Goal: Task Accomplishment & Management: Manage account settings

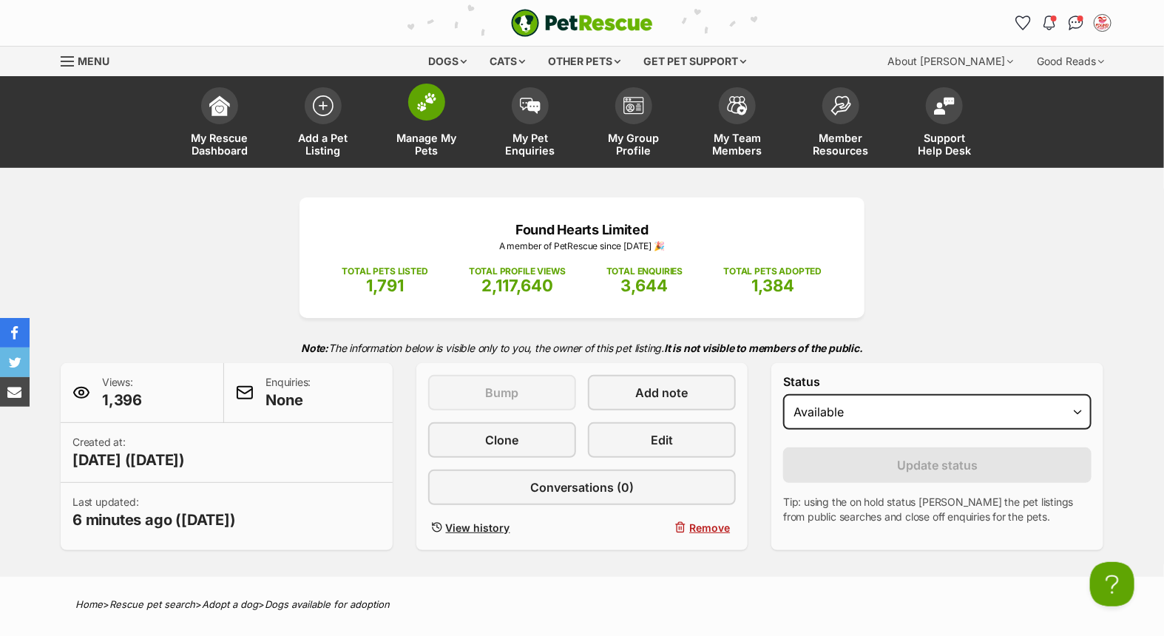
click at [439, 107] on span at bounding box center [426, 102] width 37 height 37
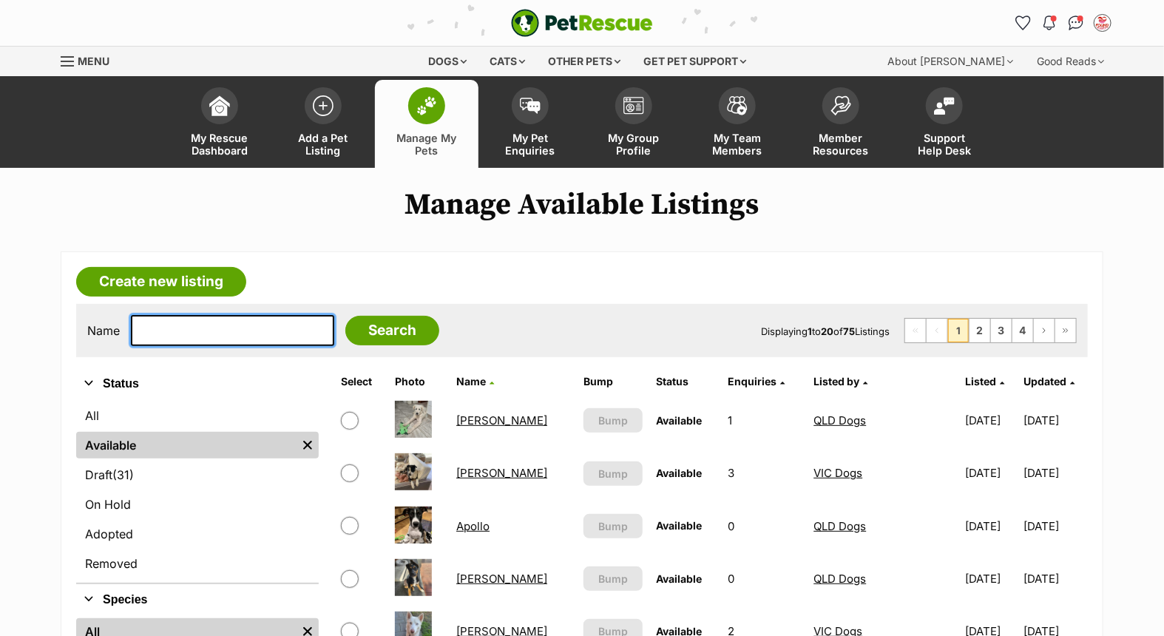
click at [260, 334] on input "text" at bounding box center [232, 330] width 203 height 31
type input "kuta"
click at [345, 316] on input "Search" at bounding box center [392, 331] width 94 height 30
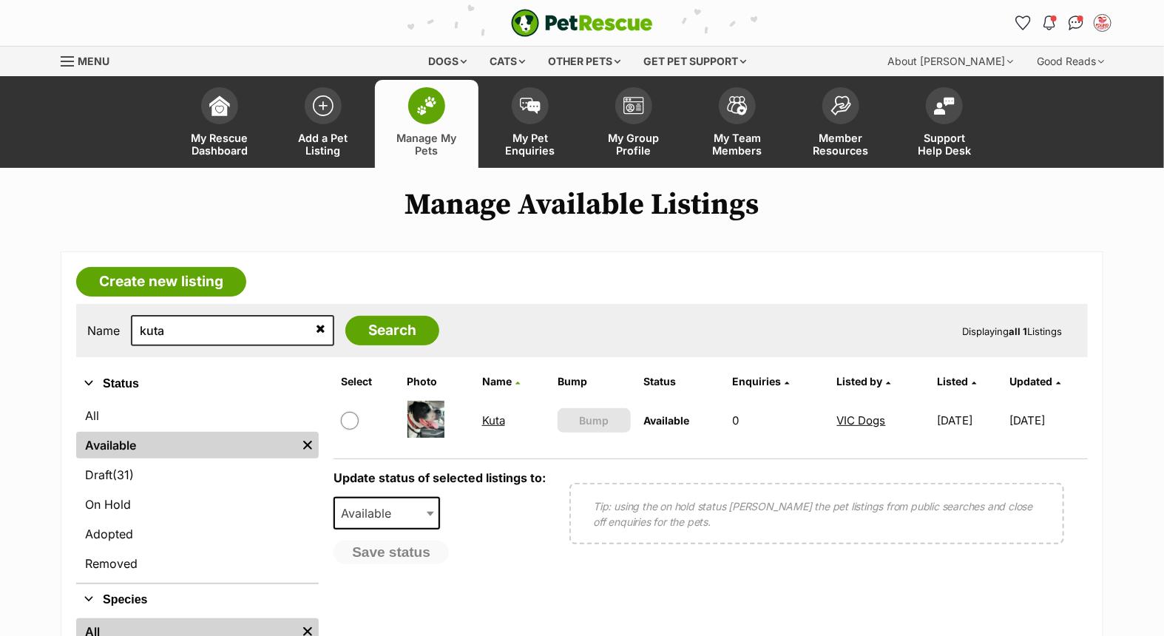
click at [490, 417] on link "Kuta" at bounding box center [493, 420] width 23 height 14
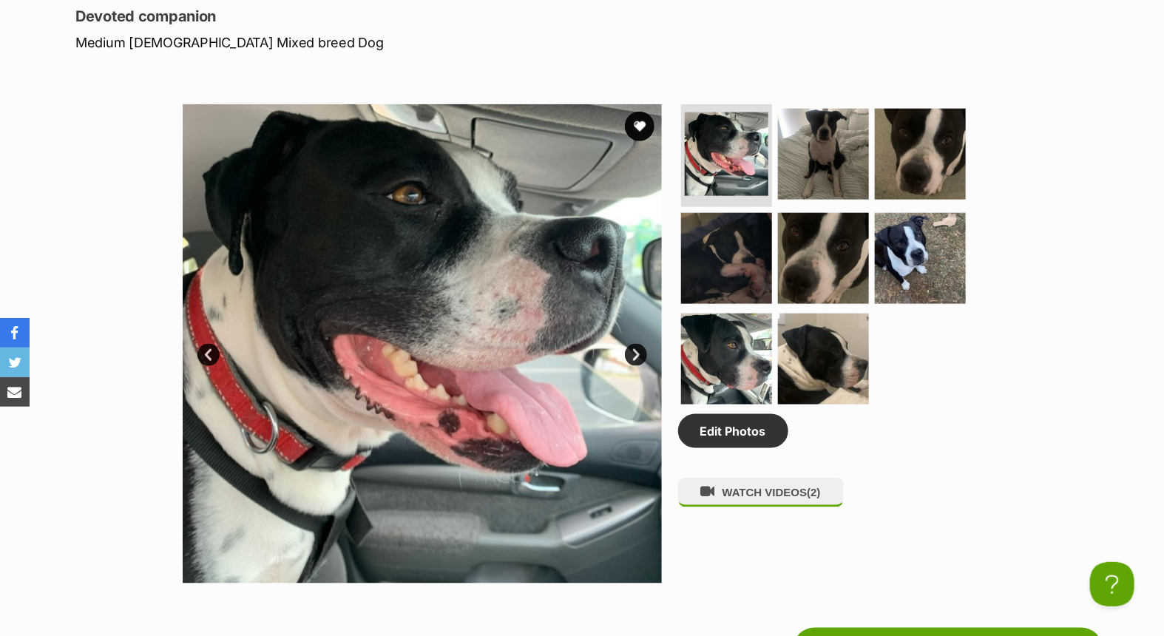
scroll to position [822, 0]
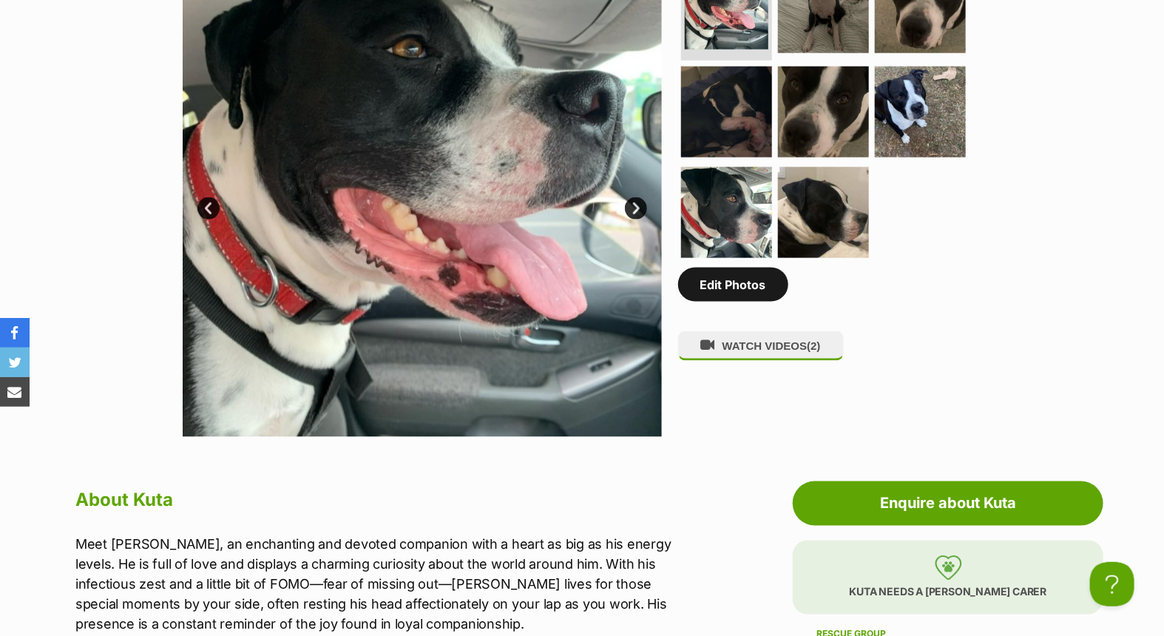
click at [728, 287] on link "Edit Photos" at bounding box center [733, 285] width 110 height 34
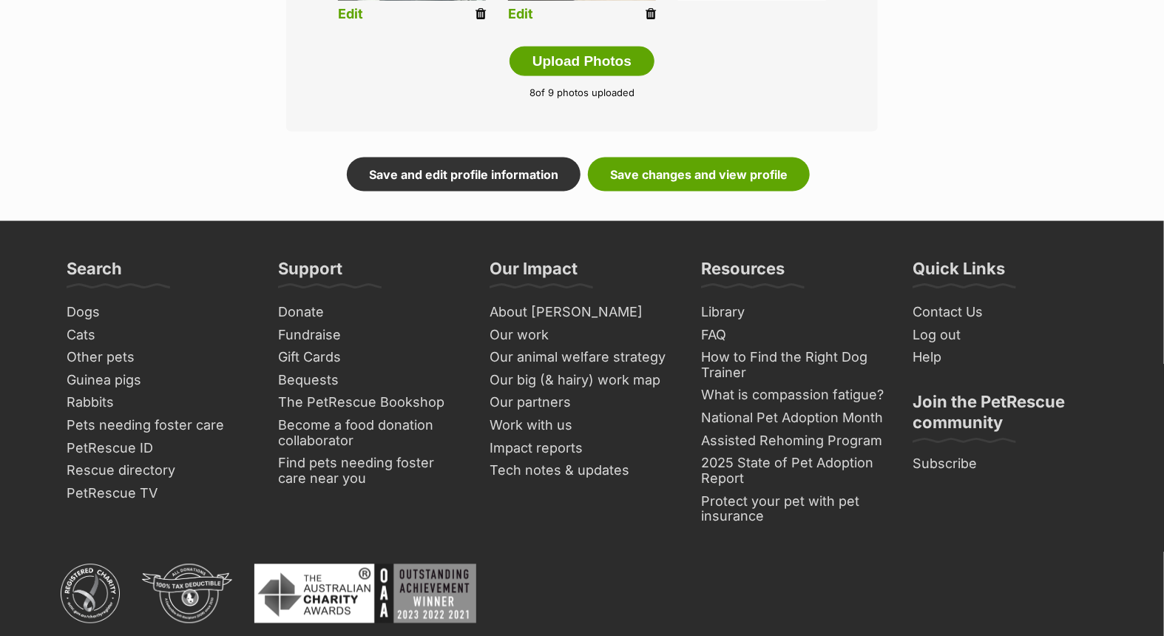
scroll to position [740, 0]
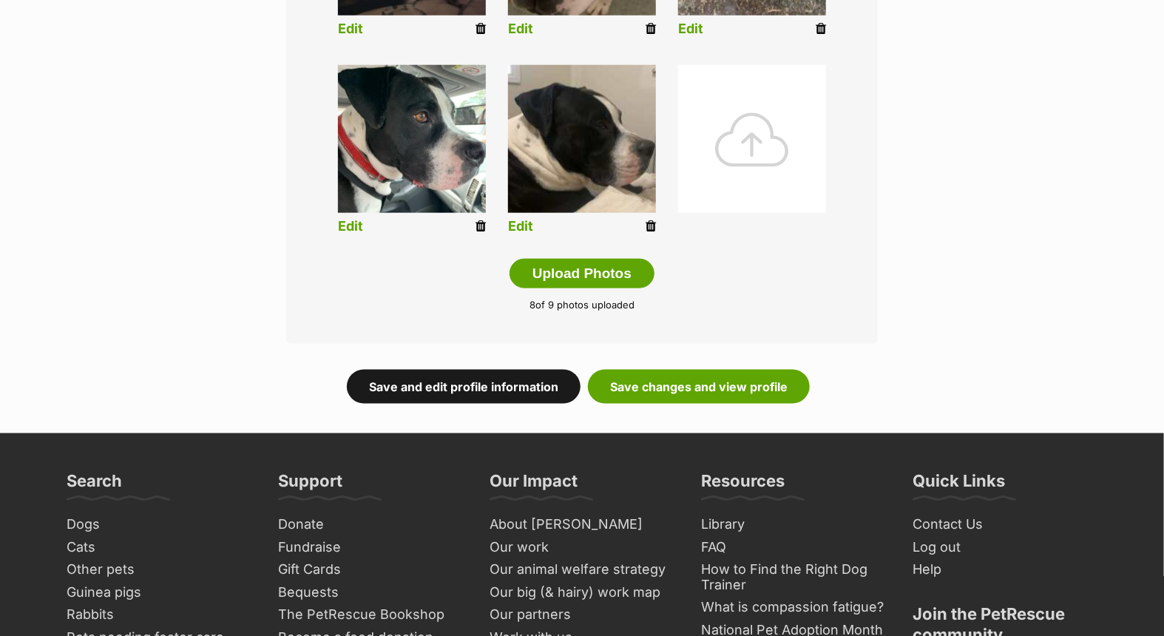
click at [474, 383] on link "Save and edit profile information" at bounding box center [464, 387] width 234 height 34
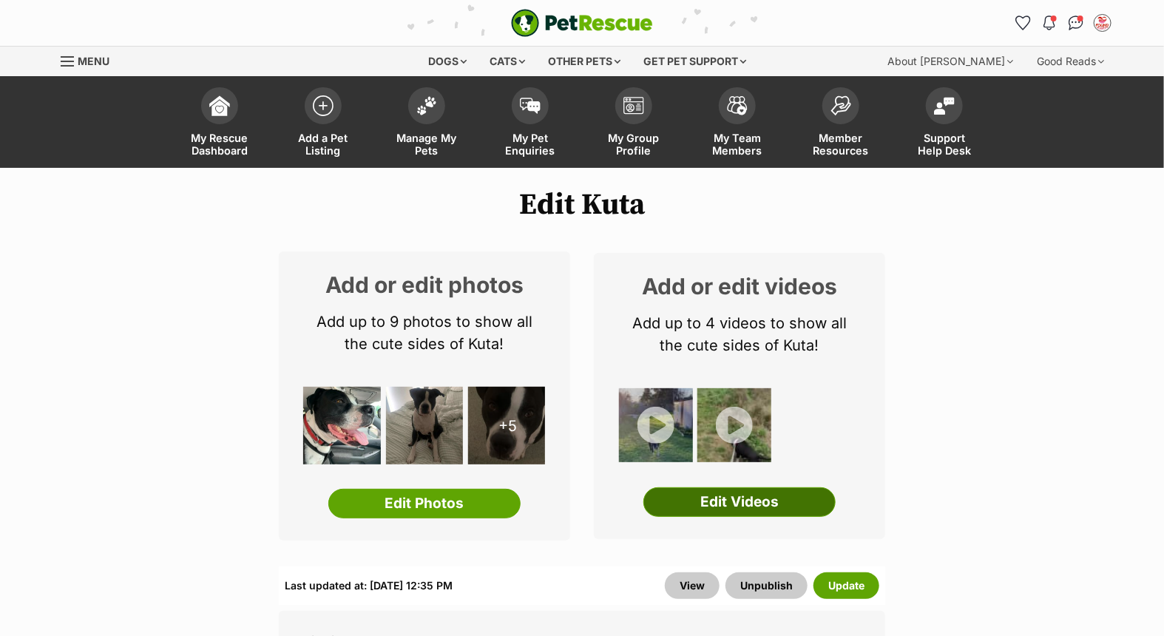
click at [758, 495] on link "Edit Videos" at bounding box center [739, 502] width 192 height 30
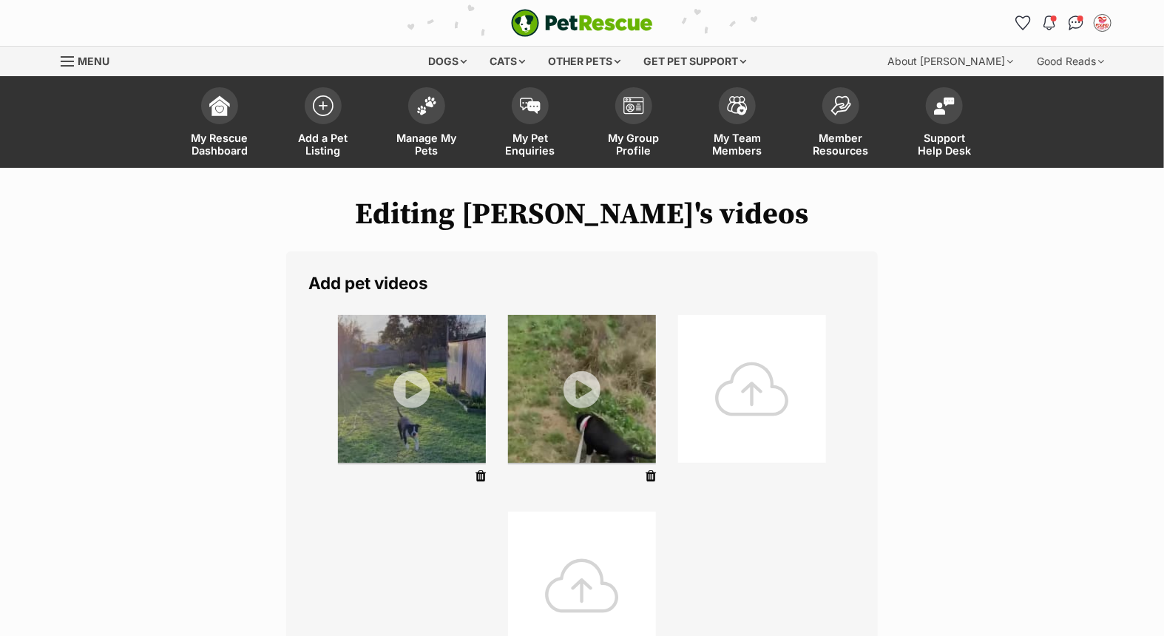
click at [742, 388] on div at bounding box center [752, 389] width 148 height 148
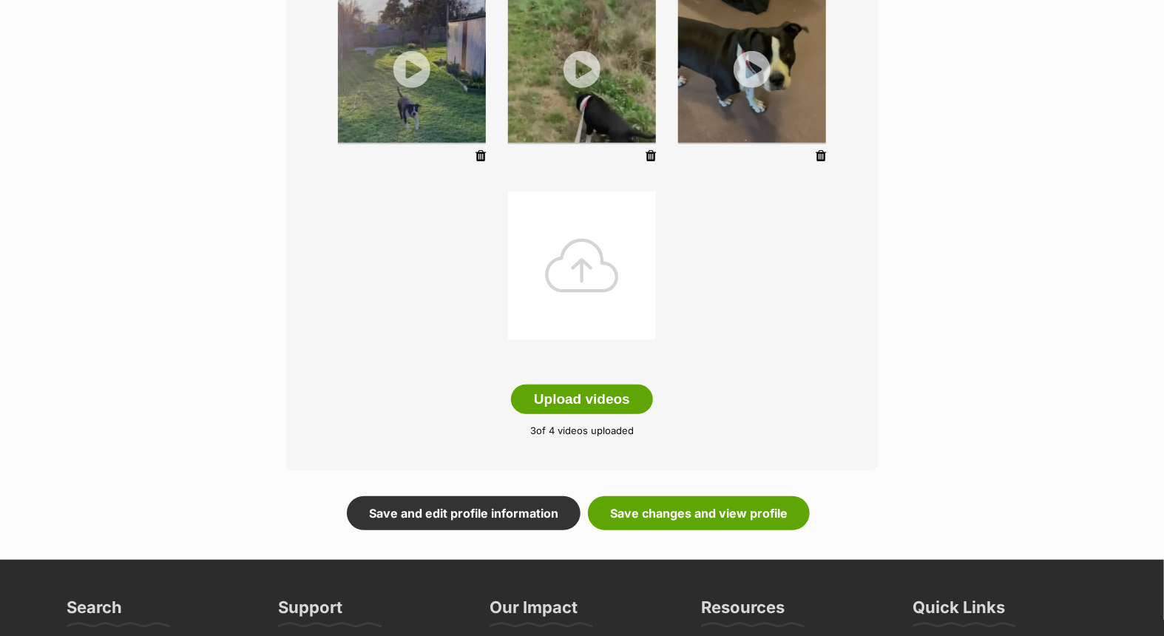
scroll to position [575, 0]
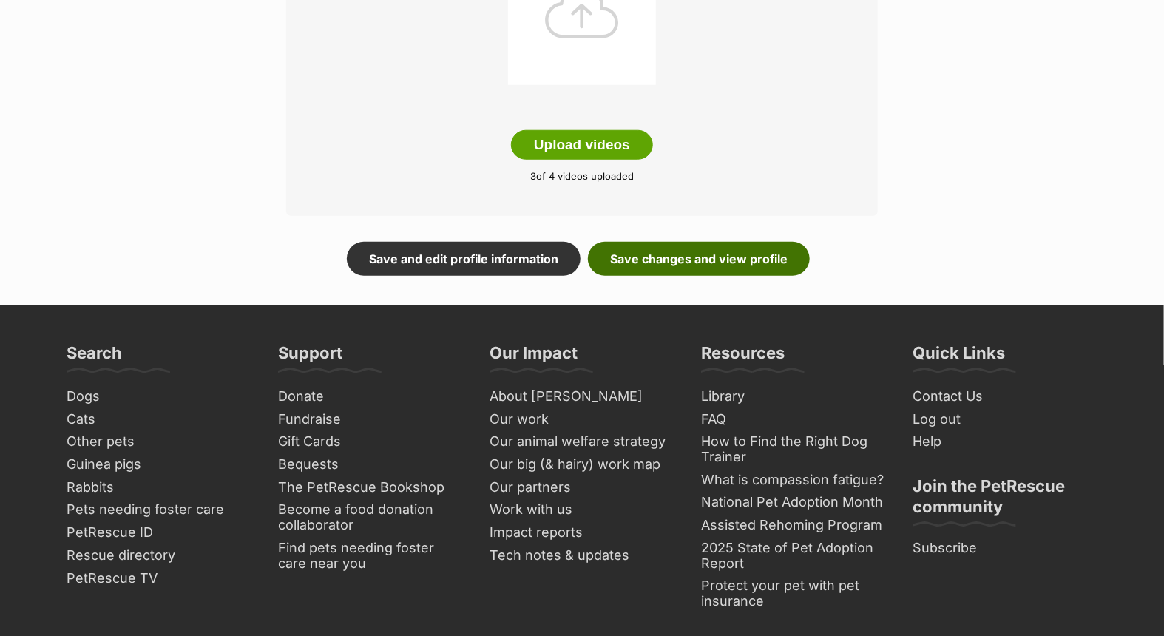
click at [666, 257] on link "Save changes and view profile" at bounding box center [699, 259] width 222 height 34
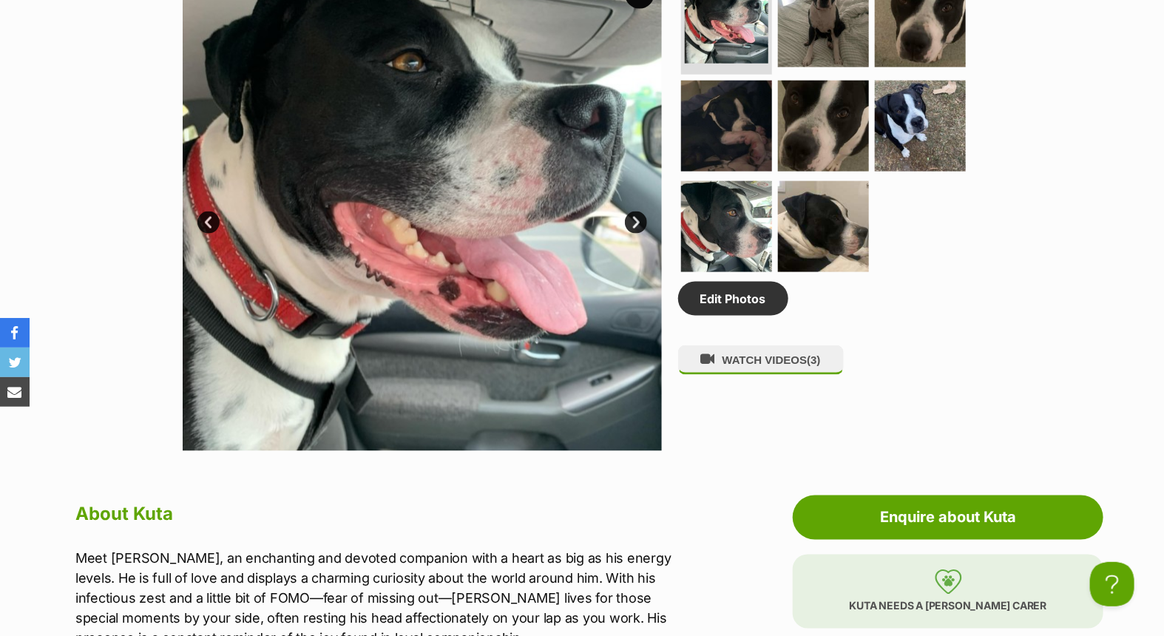
scroll to position [822, 0]
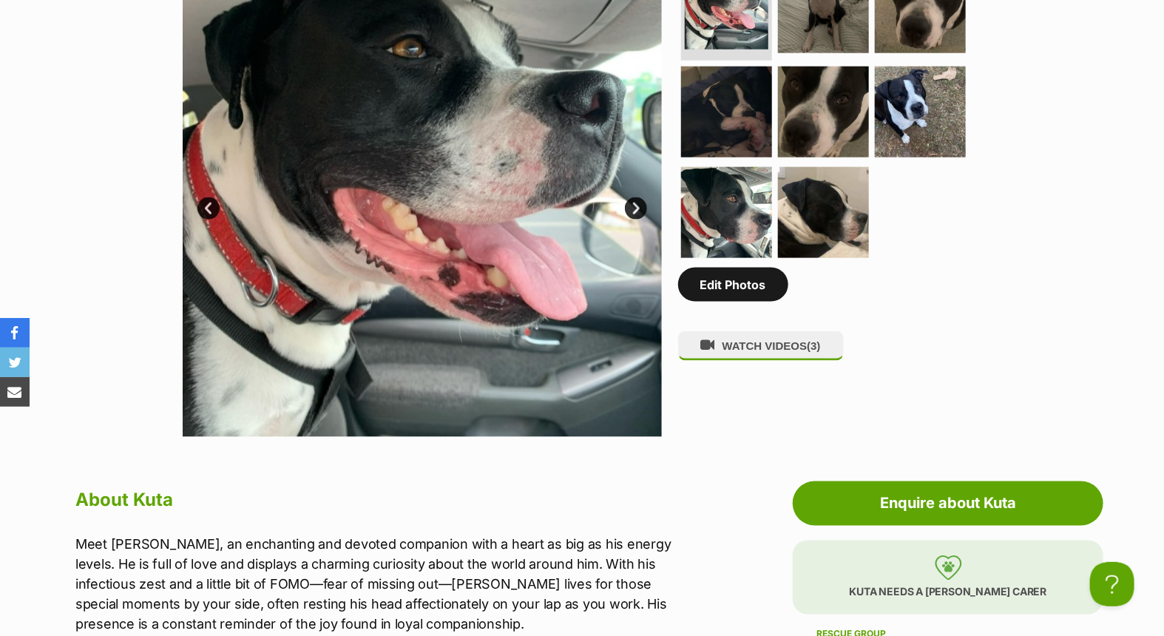
click at [762, 294] on link "Edit Photos" at bounding box center [733, 285] width 110 height 34
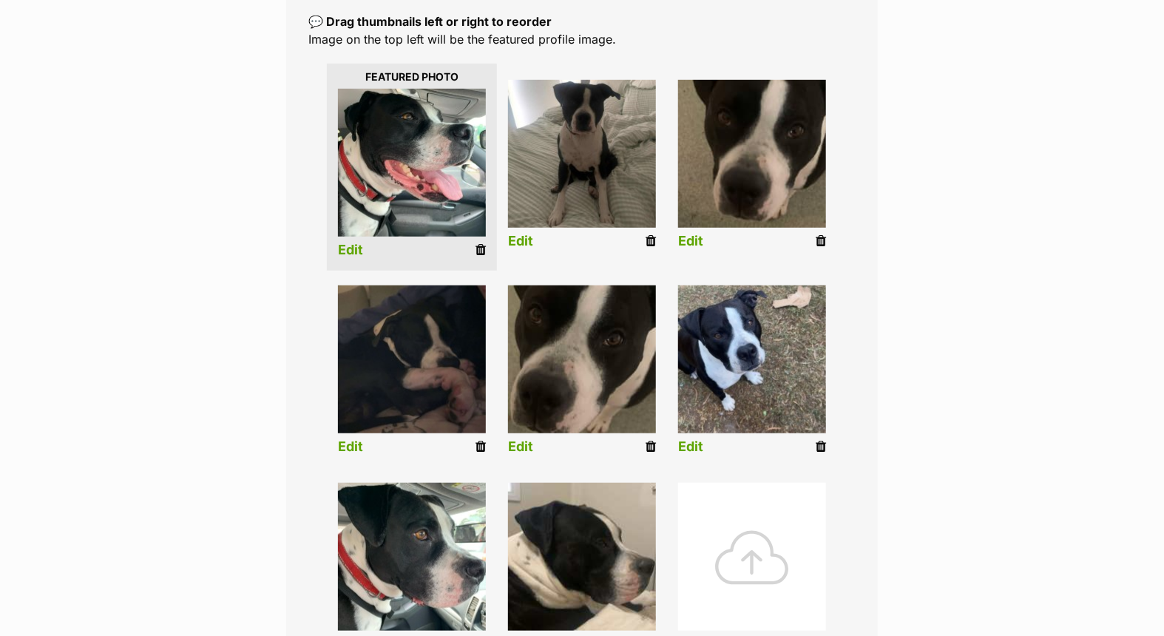
scroll to position [328, 0]
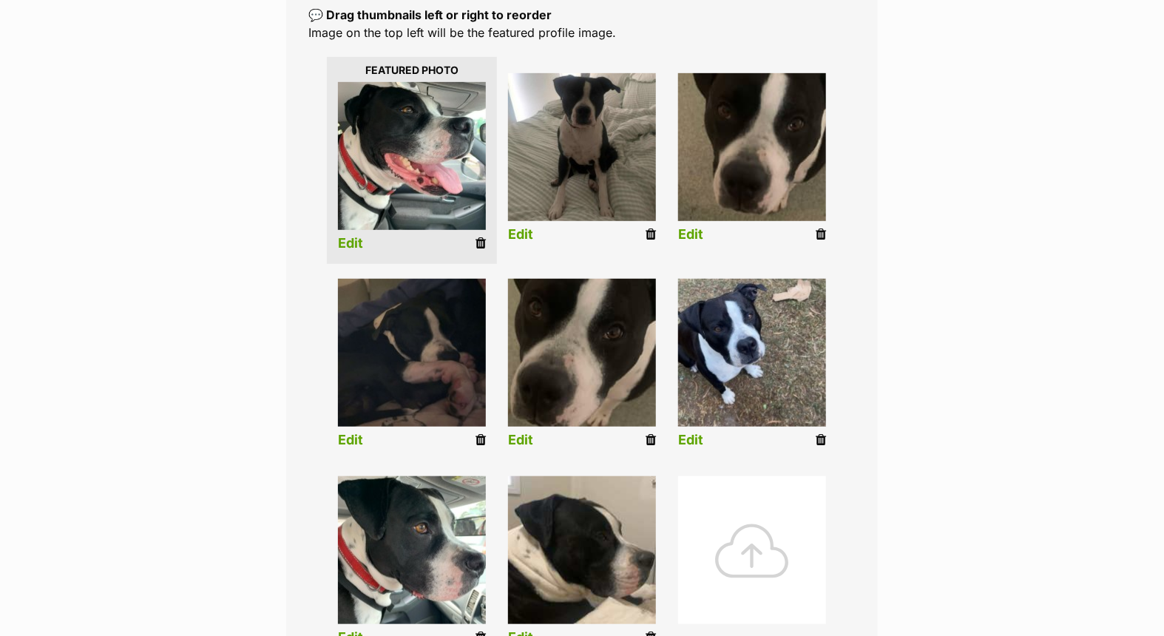
click at [352, 246] on link "Edit" at bounding box center [350, 244] width 25 height 16
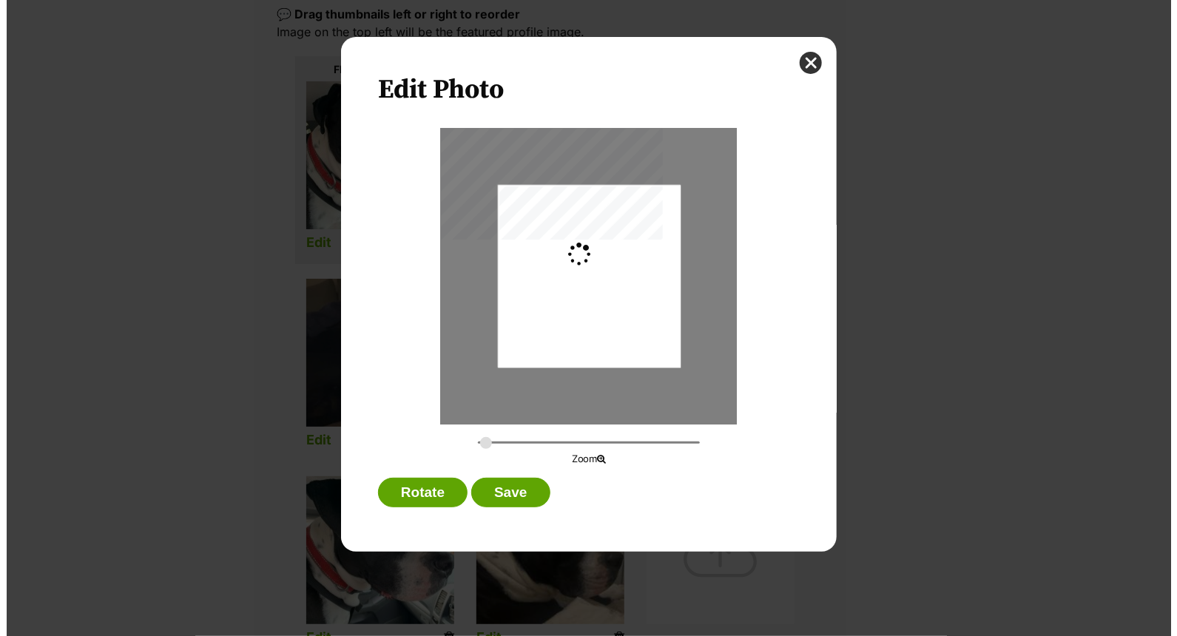
scroll to position [0, 0]
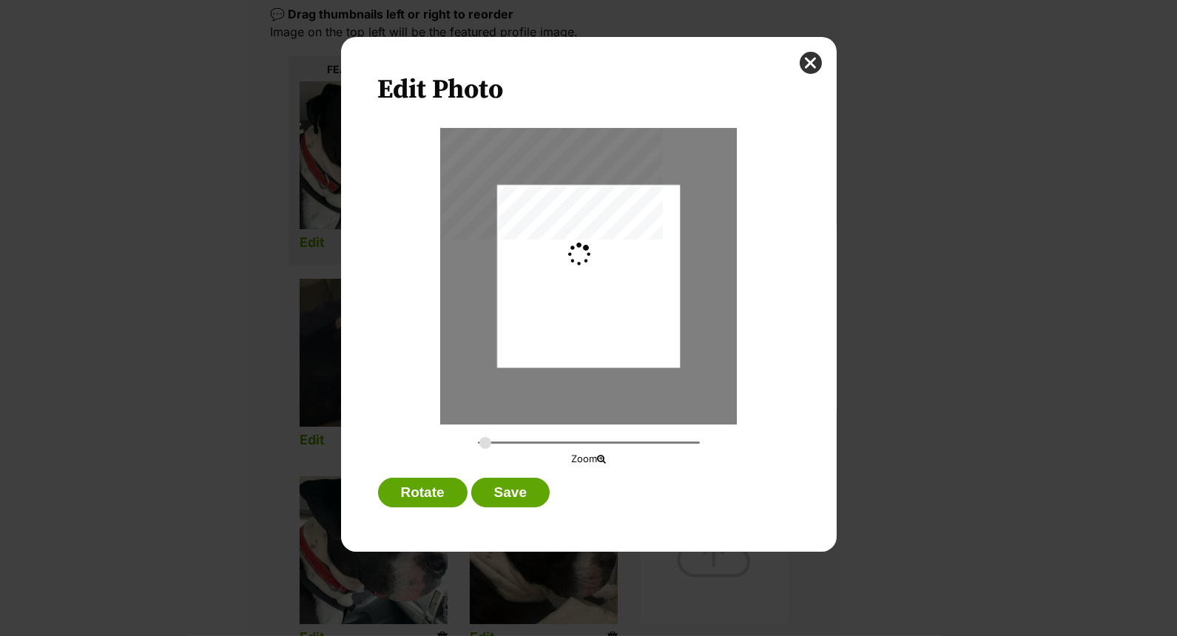
type input "0.2744"
drag, startPoint x: 598, startPoint y: 239, endPoint x: 579, endPoint y: 250, distance: 21.6
click at [579, 250] on div "Dialog Window - Close (Press escape to close)" at bounding box center [588, 264] width 183 height 243
click at [811, 61] on button "close" at bounding box center [810, 63] width 22 height 22
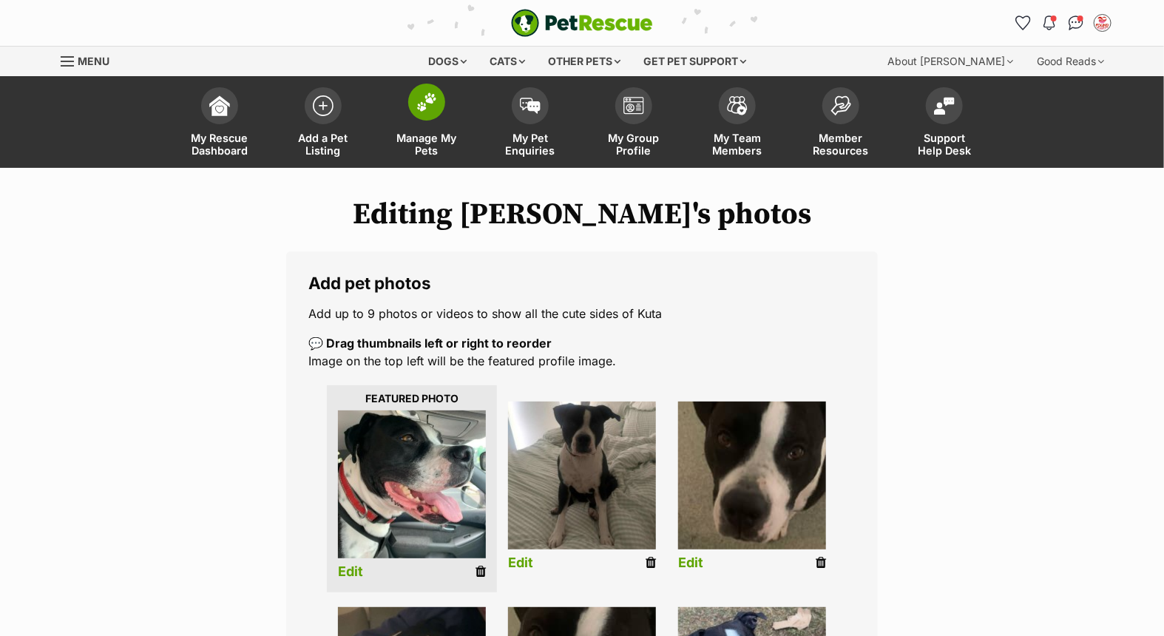
click at [441, 122] on link "Manage My Pets" at bounding box center [427, 124] width 104 height 88
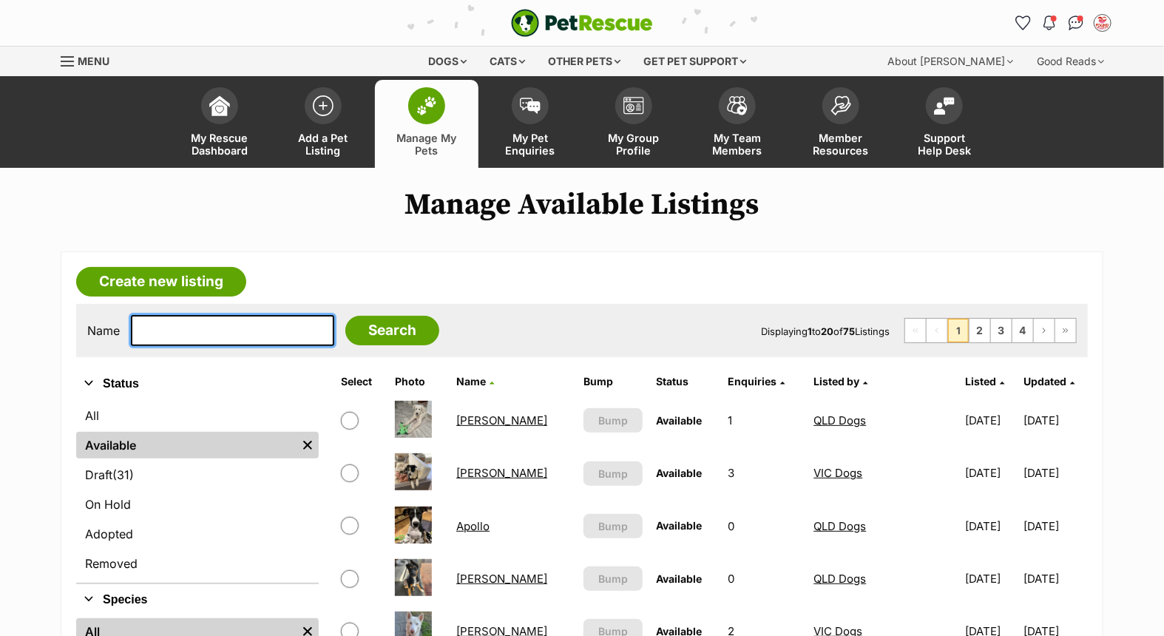
drag, startPoint x: 229, startPoint y: 331, endPoint x: 1055, endPoint y: 515, distance: 846.3
click at [230, 331] on input "text" at bounding box center [232, 330] width 203 height 31
type input "snow"
click at [352, 334] on input "Search" at bounding box center [392, 331] width 94 height 30
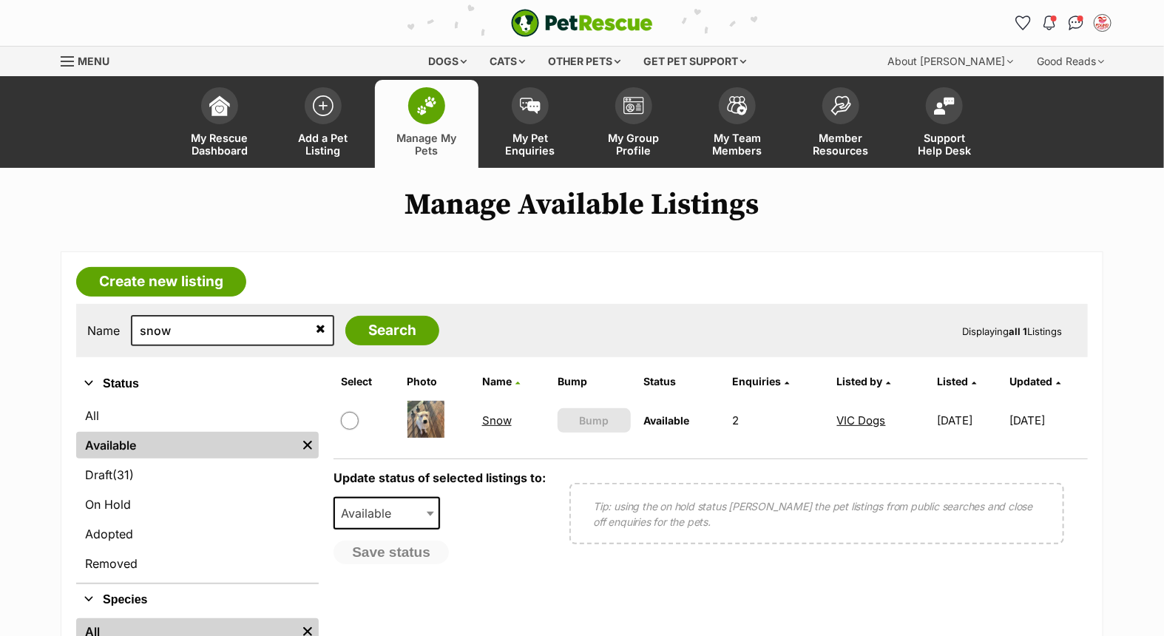
click at [487, 417] on link "Snow" at bounding box center [497, 420] width 30 height 14
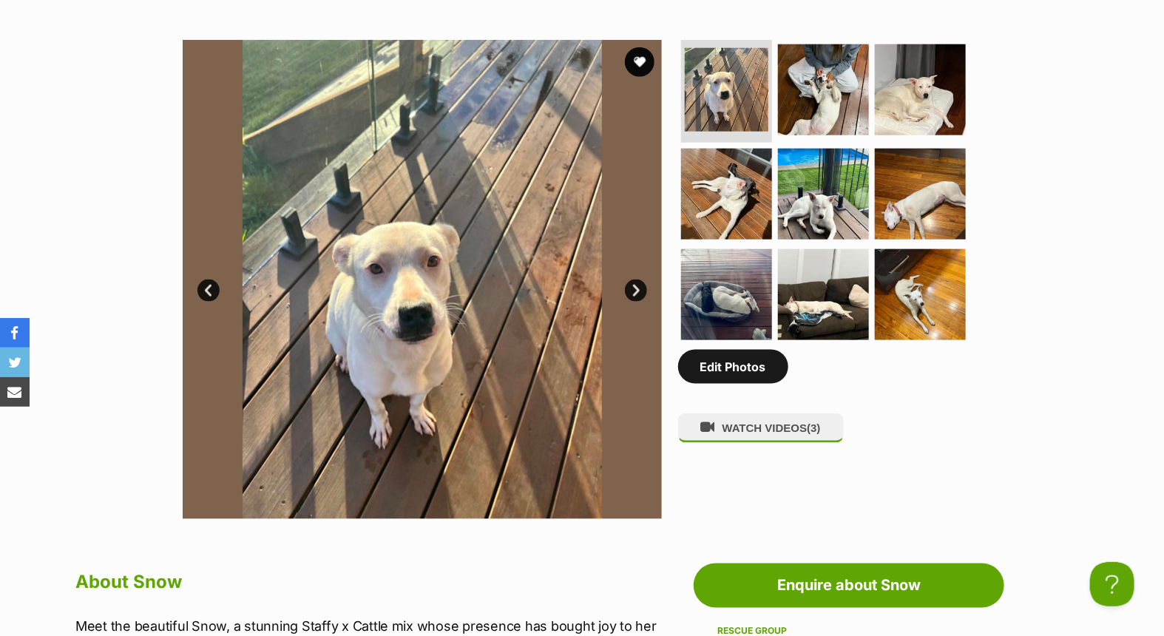
click at [743, 371] on link "Edit Photos" at bounding box center [733, 367] width 110 height 34
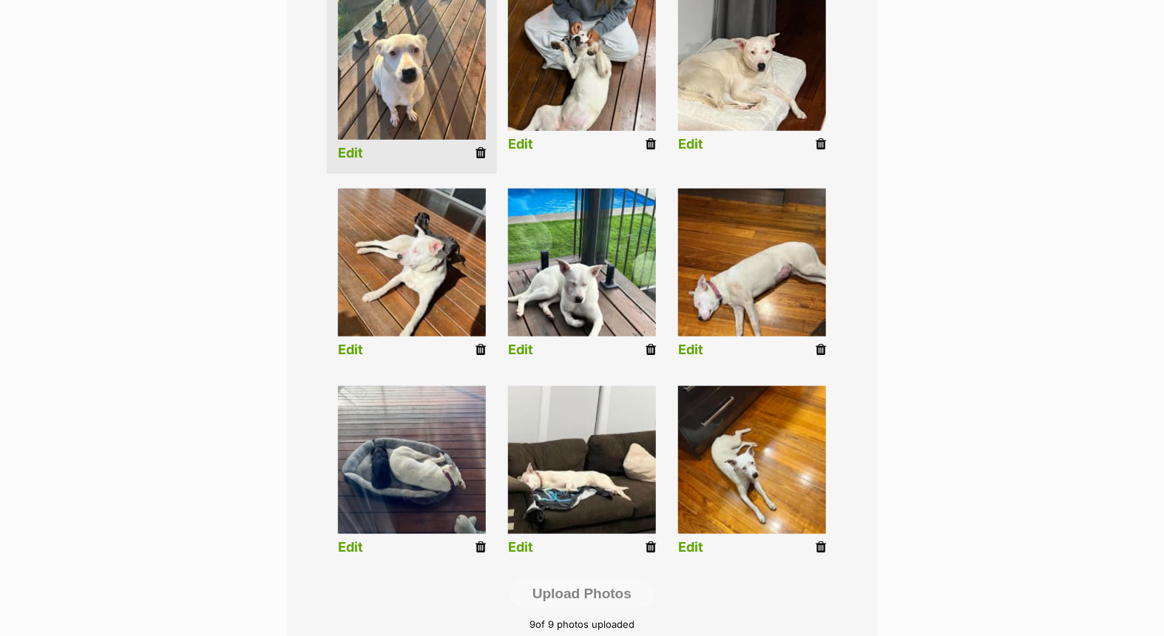
scroll to position [328, 0]
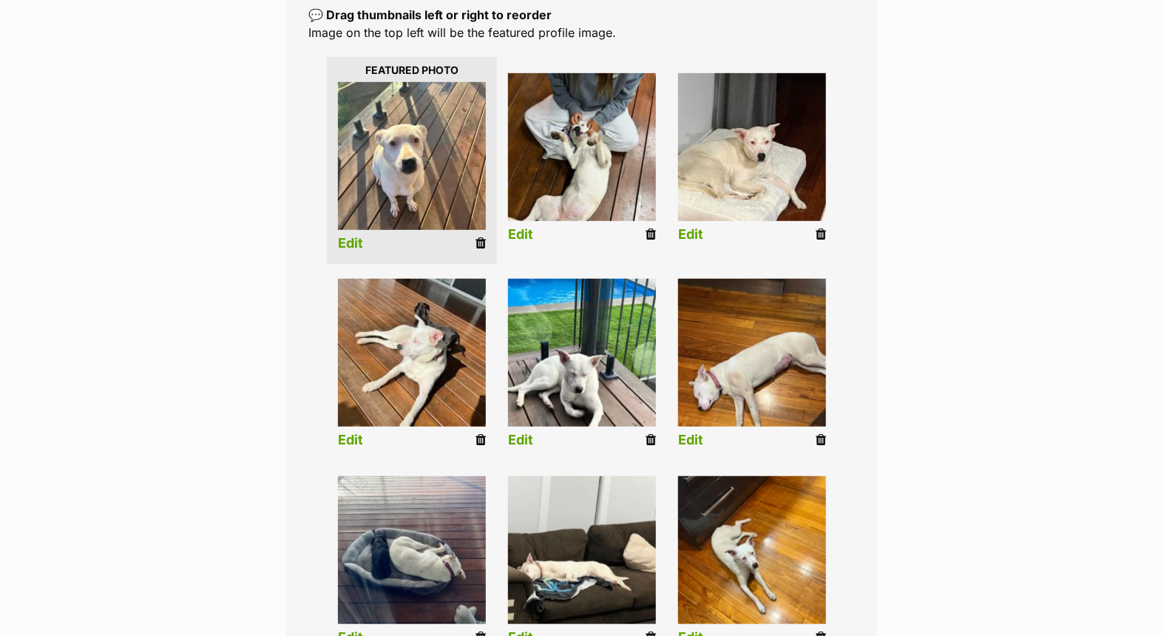
click at [814, 437] on li "Edit" at bounding box center [752, 366] width 170 height 190
click at [825, 437] on icon at bounding box center [821, 439] width 10 height 13
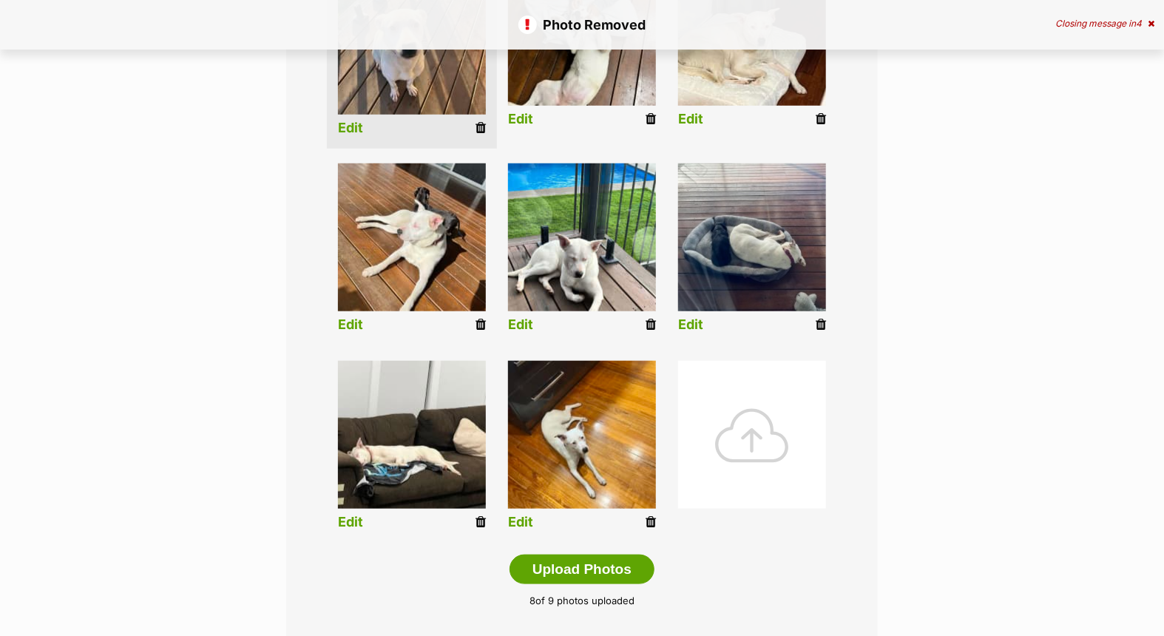
scroll to position [657, 0]
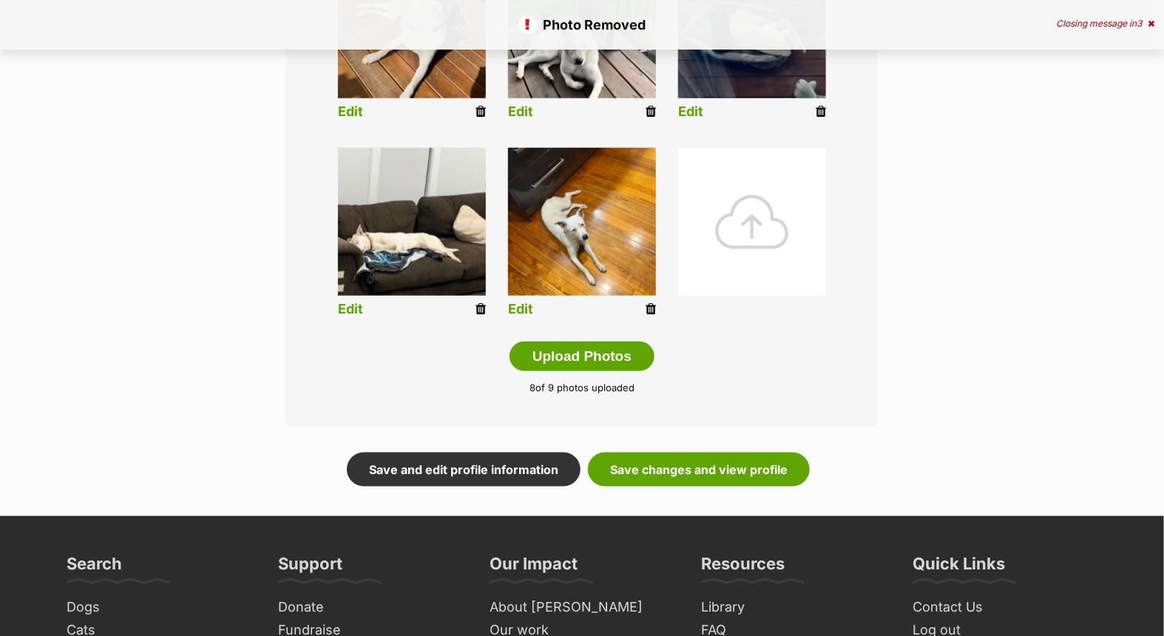
click at [741, 230] on div at bounding box center [752, 222] width 148 height 148
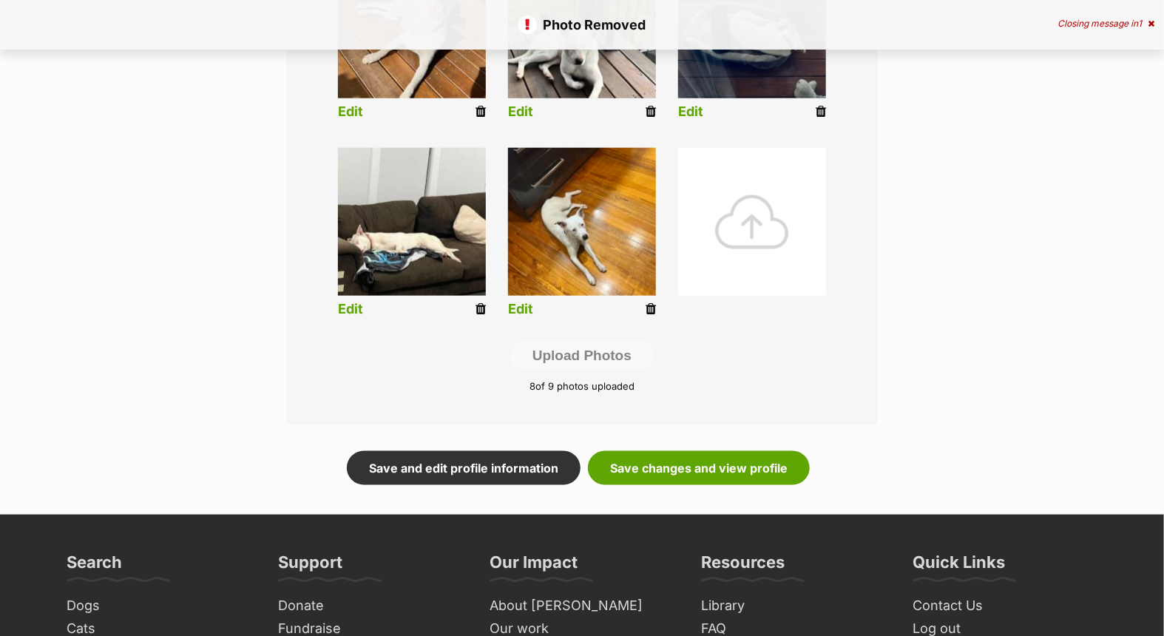
click at [741, 230] on div at bounding box center [752, 222] width 148 height 148
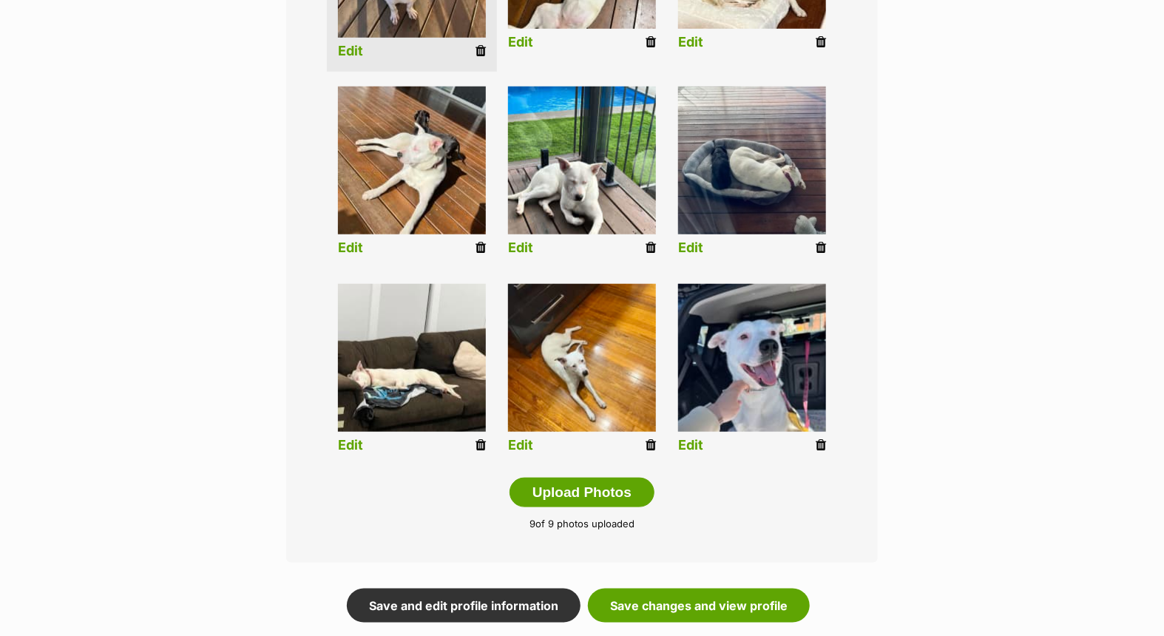
scroll to position [575, 0]
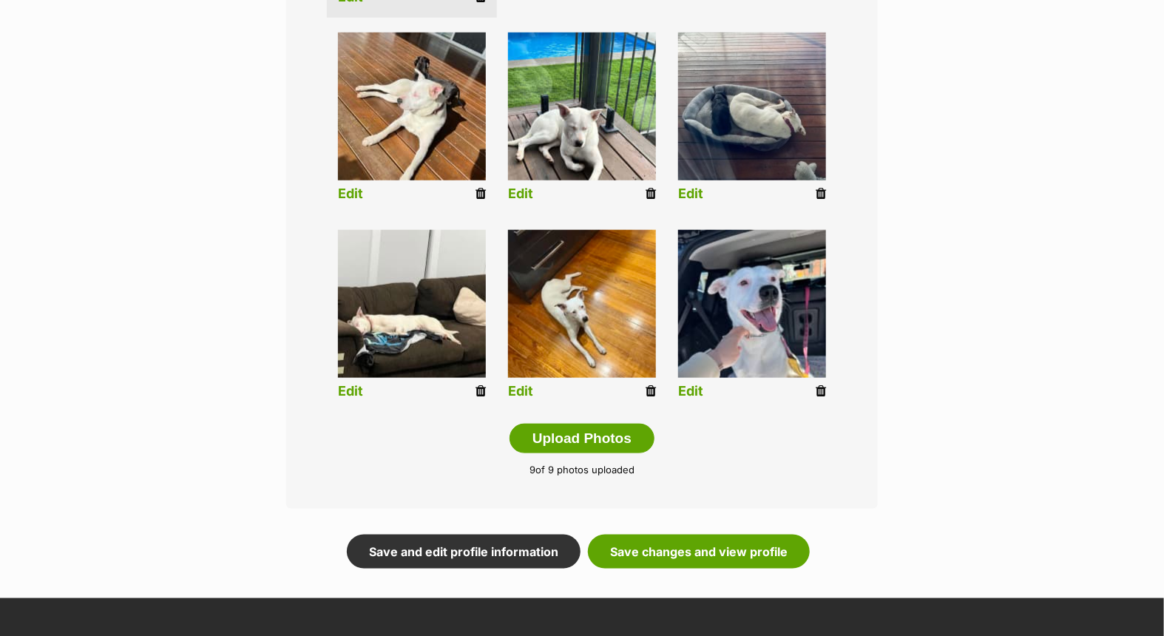
drag, startPoint x: 648, startPoint y: 388, endPoint x: 663, endPoint y: 67, distance: 322.1
click at [648, 388] on icon at bounding box center [651, 391] width 10 height 13
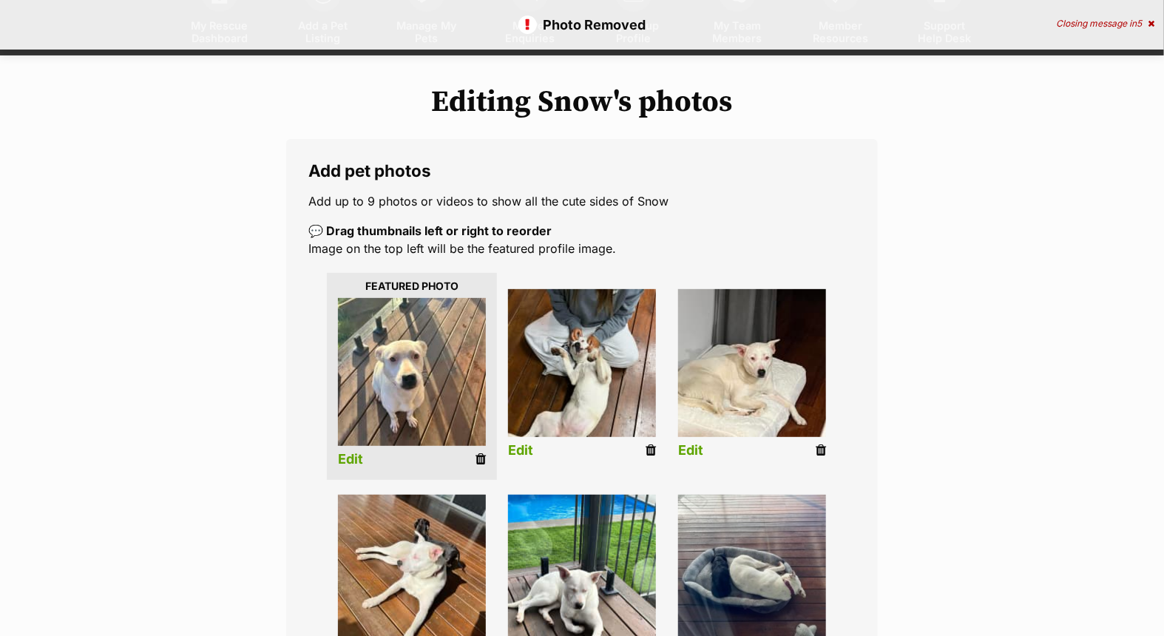
scroll to position [575, 0]
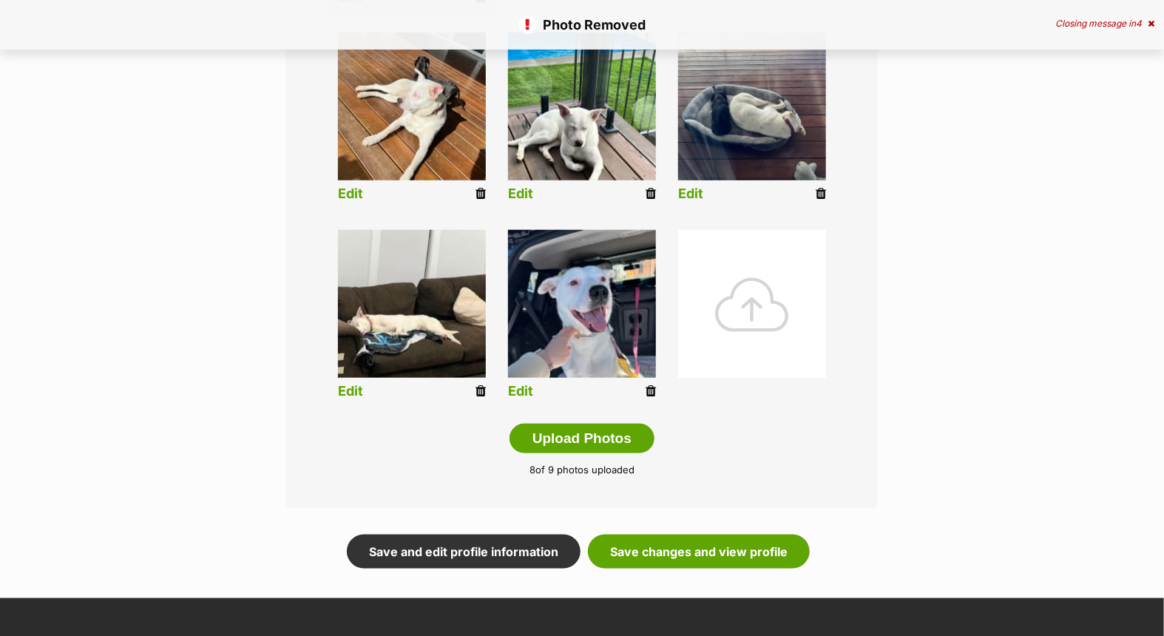
click at [740, 293] on div at bounding box center [752, 304] width 148 height 148
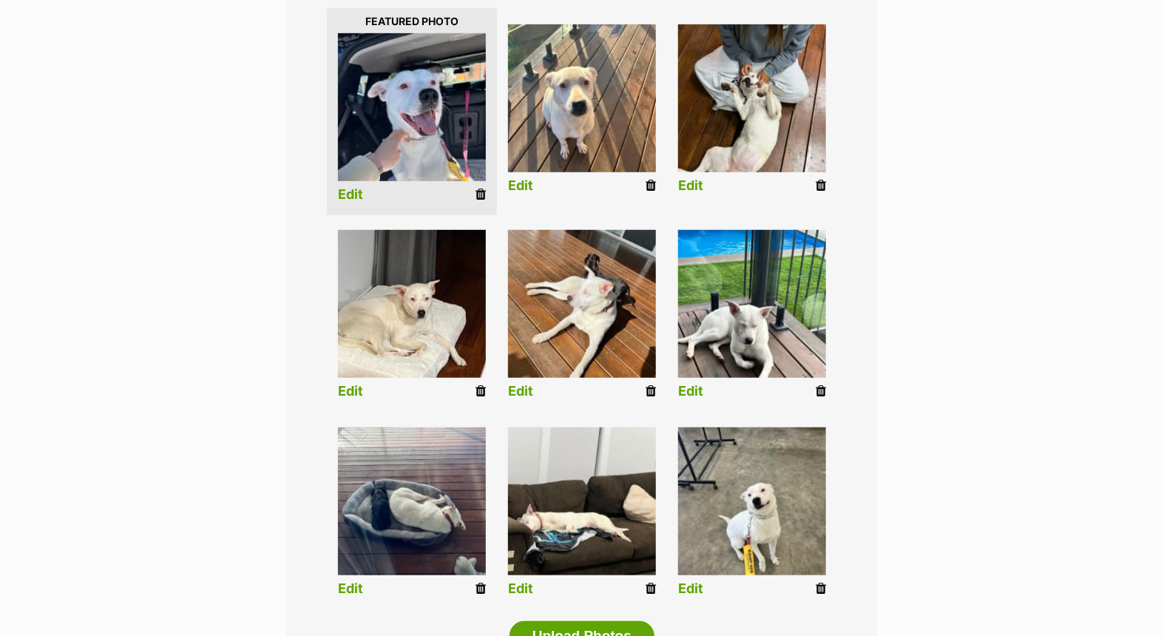
scroll to position [383, 0]
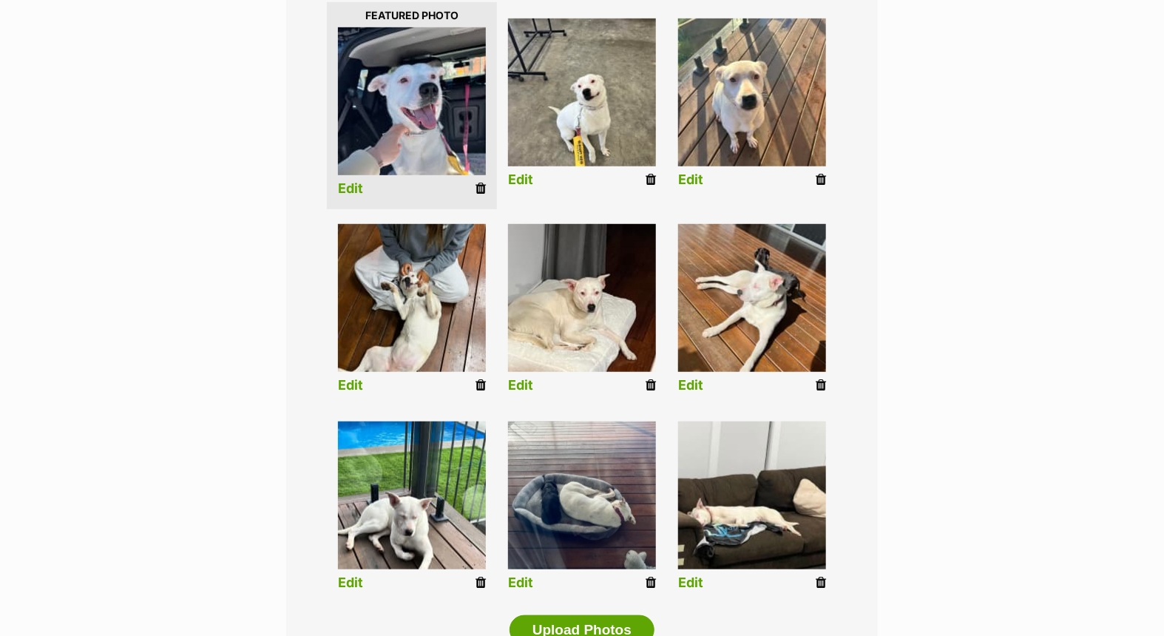
click at [524, 173] on link "Edit" at bounding box center [520, 180] width 25 height 16
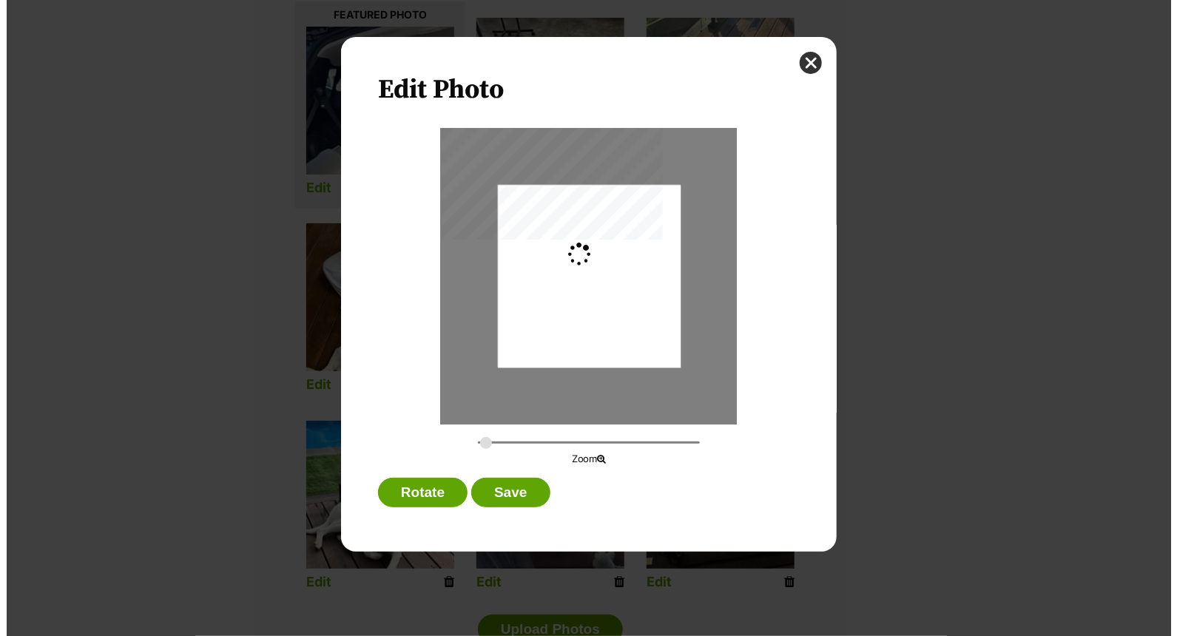
scroll to position [0, 0]
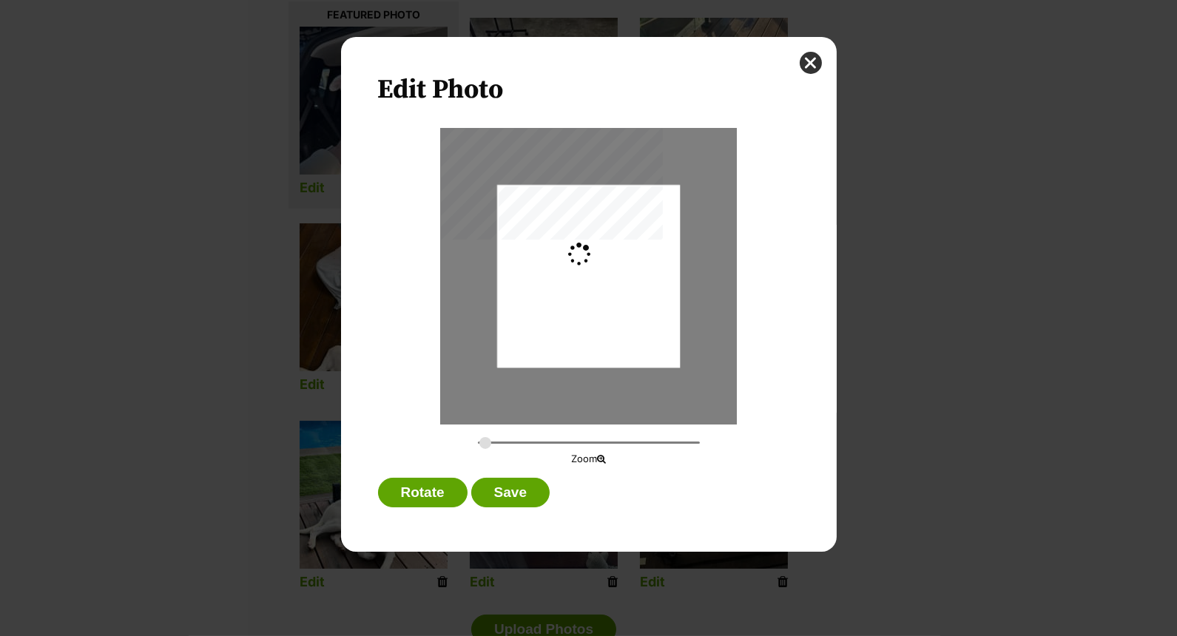
type input "0.2744"
drag, startPoint x: 622, startPoint y: 227, endPoint x: 620, endPoint y: 195, distance: 31.9
click at [620, 195] on div "Dialog Window - Close (Press escape to close)" at bounding box center [588, 245] width 183 height 243
click at [519, 487] on button "Save" at bounding box center [510, 493] width 78 height 30
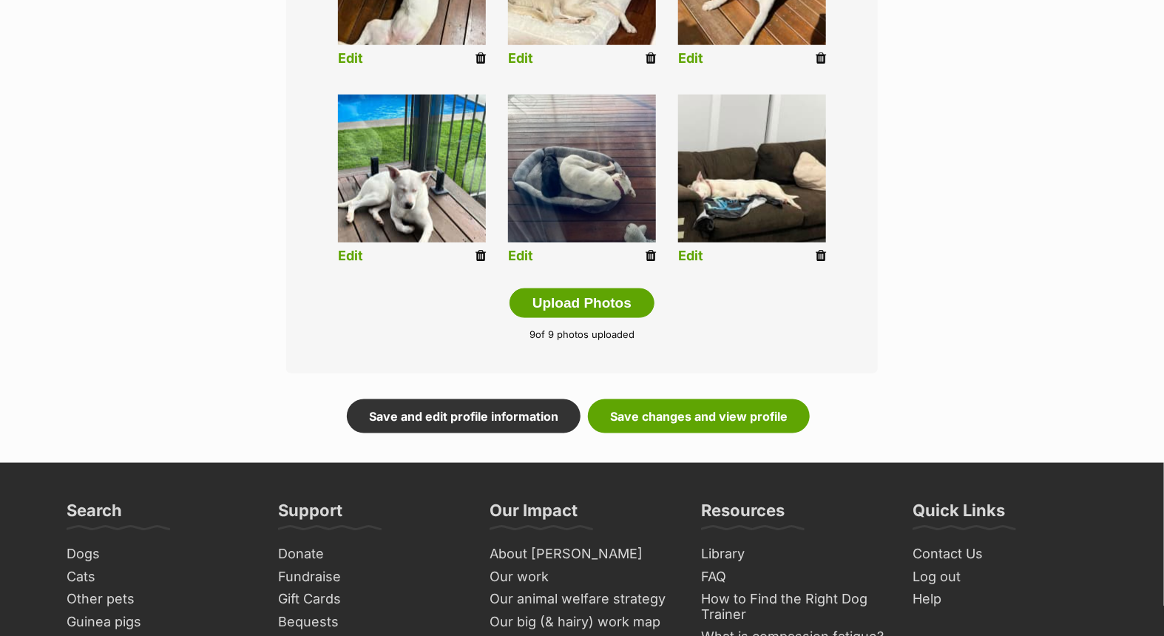
scroll to position [711, 0]
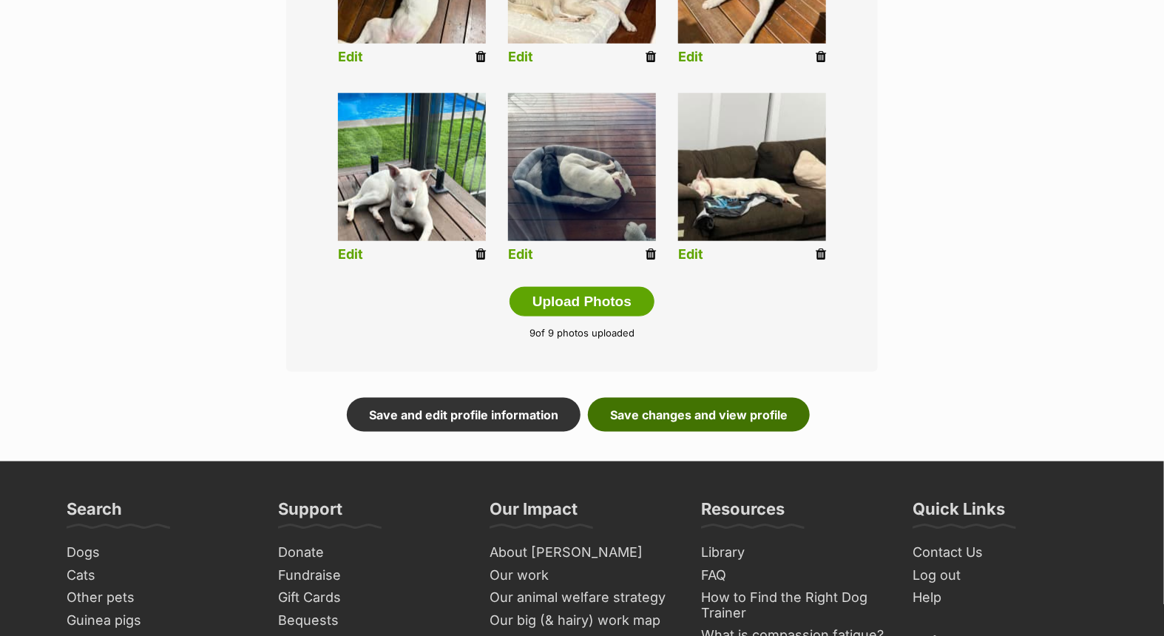
click at [714, 415] on link "Save changes and view profile" at bounding box center [699, 415] width 222 height 34
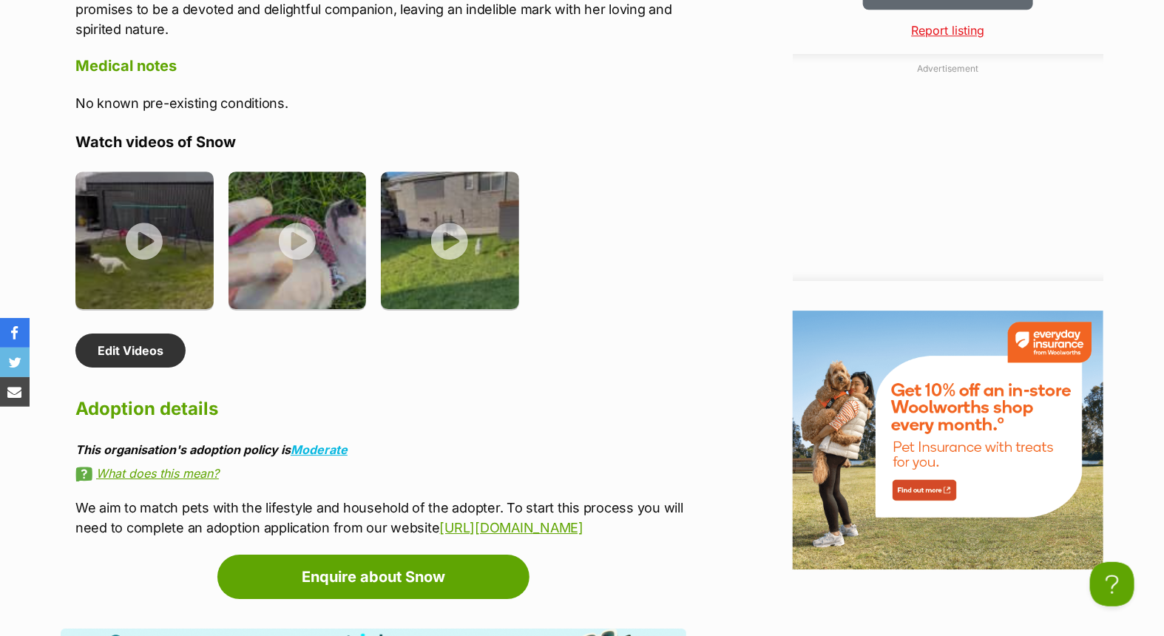
scroll to position [1643, 0]
